Goal: Transaction & Acquisition: Purchase product/service

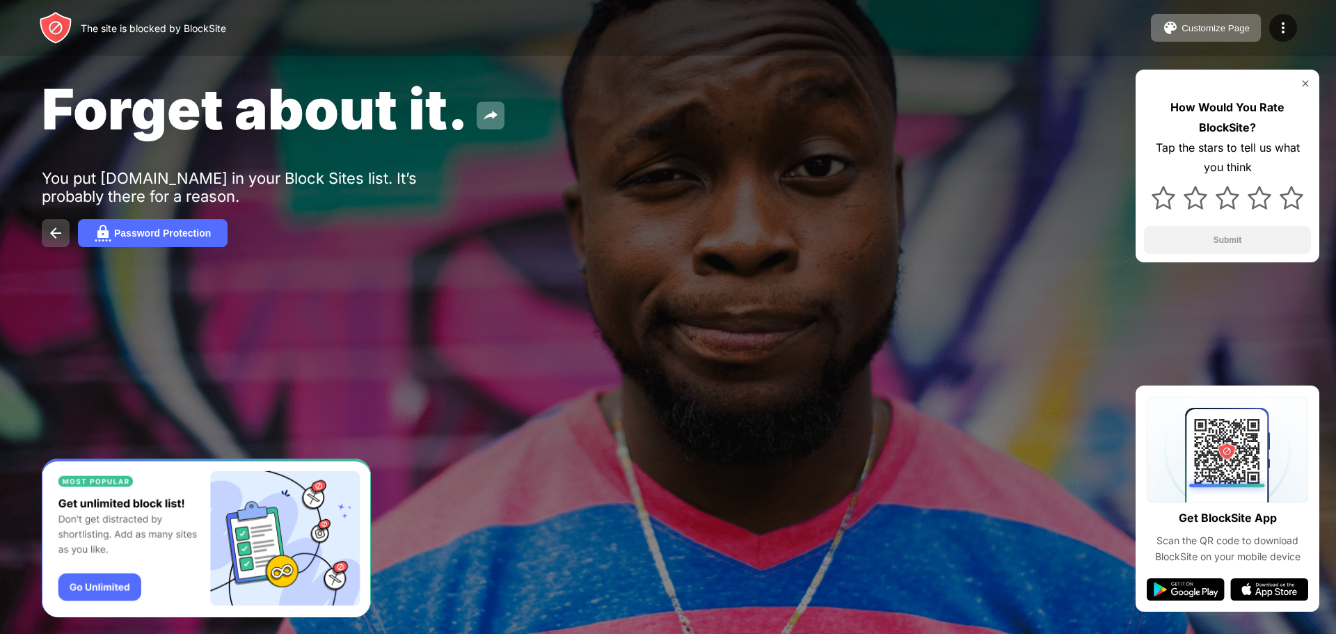
click at [46, 231] on button at bounding box center [56, 233] width 28 height 28
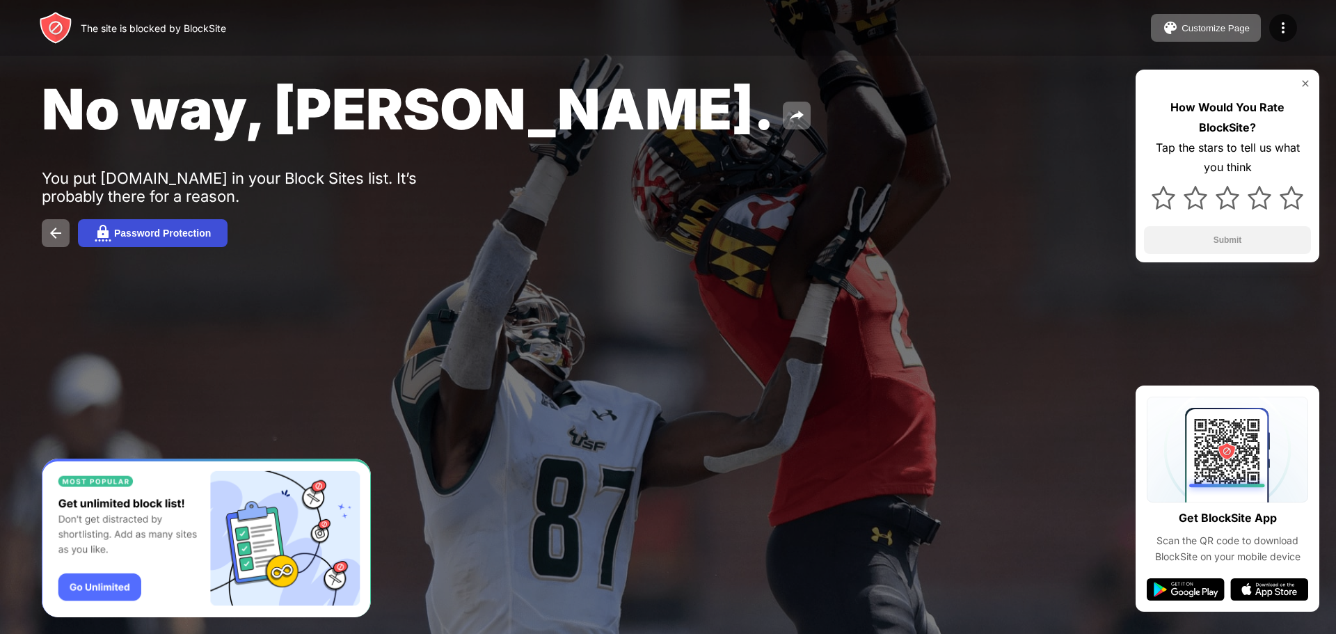
click at [169, 238] on div "Password Protection" at bounding box center [162, 233] width 97 height 11
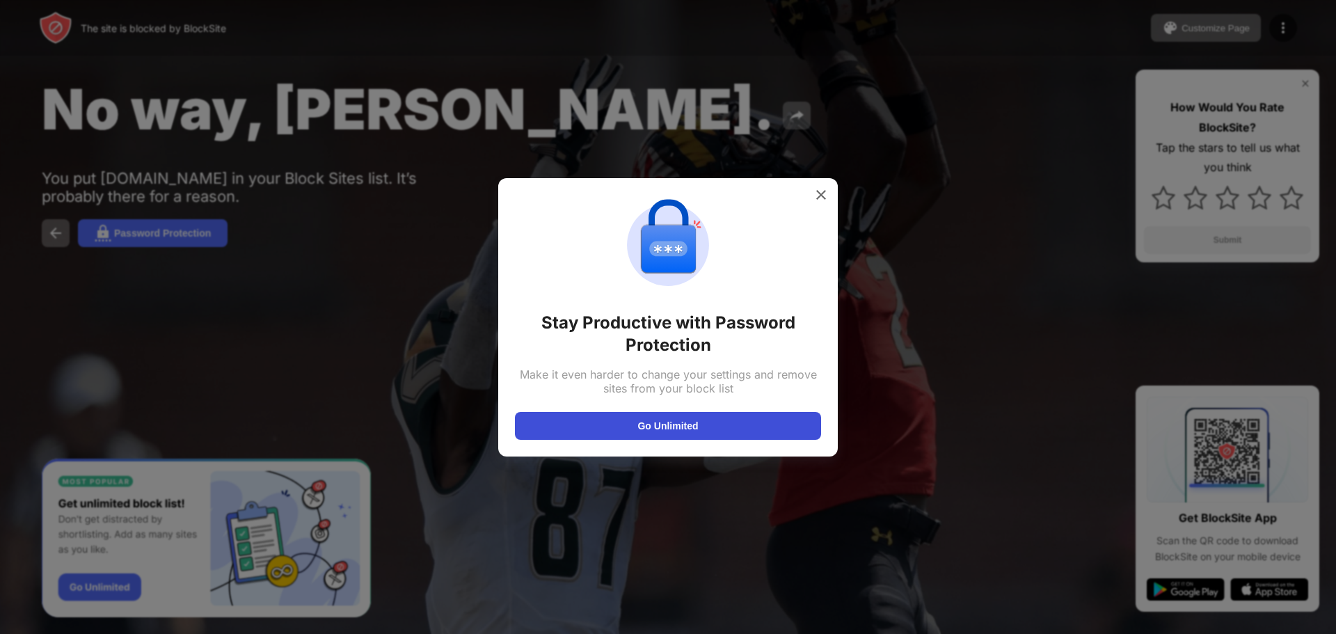
click at [578, 434] on button "Go Unlimited" at bounding box center [668, 426] width 306 height 28
